Goal: Task Accomplishment & Management: Complete application form

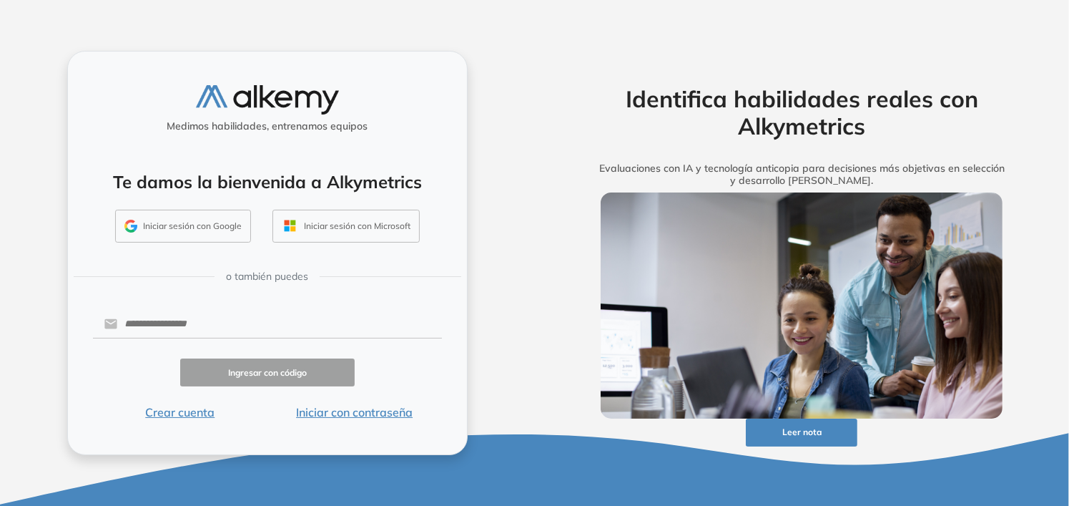
click at [177, 228] on button "Iniciar sesión con Google" at bounding box center [183, 226] width 136 height 33
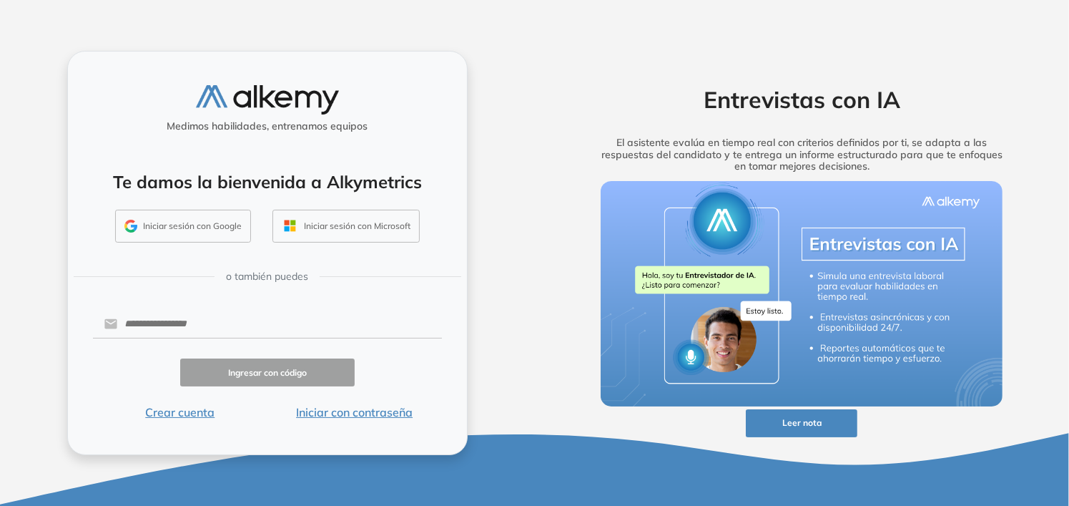
click at [823, 43] on div "Entrevistas con IA El asistente evalúa en tiempo real con criterios definidos p…" at bounding box center [802, 253] width 535 height 506
drag, startPoint x: 924, startPoint y: 43, endPoint x: 922, endPoint y: 35, distance: 8.2
click at [924, 43] on div "Entrevistas con IA El asistente evalúa en tiempo real con criterios definidos p…" at bounding box center [802, 253] width 535 height 506
click at [185, 421] on div "Medimos habilidades, entrenamos equipos Te damos la bienvenida a Alkymetrics In…" at bounding box center [267, 253] width 400 height 405
click at [185, 418] on button "Crear cuenta" at bounding box center [180, 411] width 174 height 17
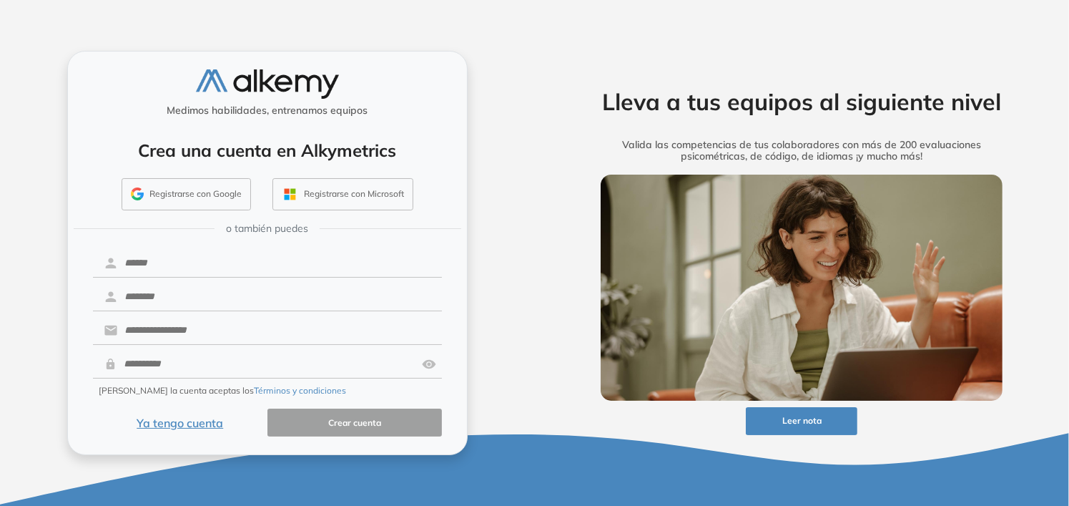
click at [784, 15] on div "Lleva a tus equipos al siguiente nivel Valida las competencias de tus colaborad…" at bounding box center [802, 253] width 535 height 506
click at [808, 7] on div "Lleva a tus equipos al siguiente nivel Valida las competencias de tus colaborad…" at bounding box center [802, 253] width 535 height 506
